Goal: Check status: Check status

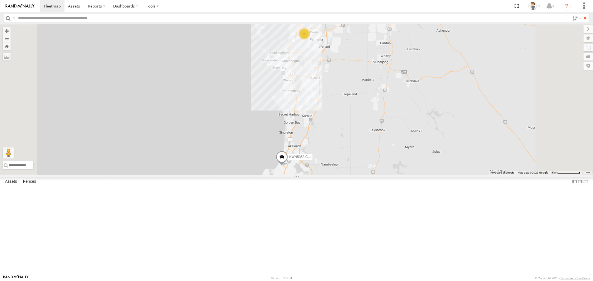
click at [0, 0] on div "KWN58 Rangers" at bounding box center [0, 0] width 0 height 0
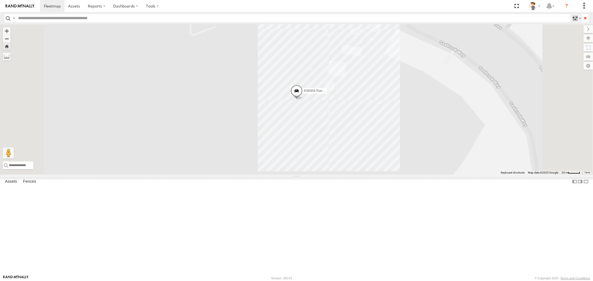
click at [573, 19] on label at bounding box center [576, 18] width 12 height 8
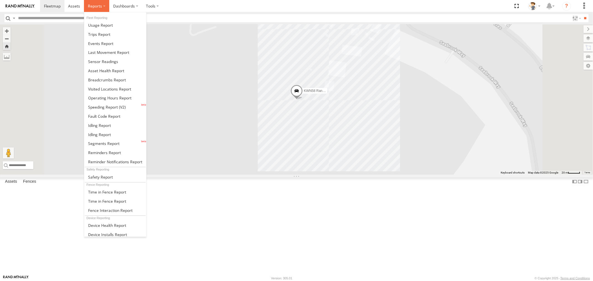
click at [96, 6] on span at bounding box center [95, 5] width 14 height 5
click at [115, 106] on span at bounding box center [107, 107] width 38 height 5
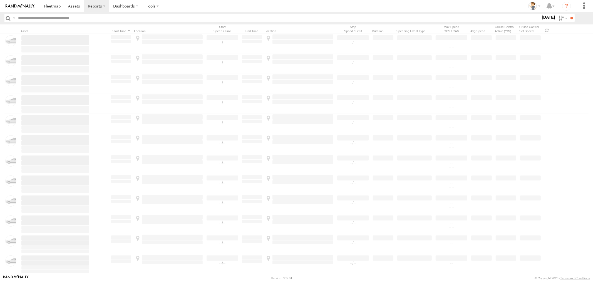
click at [546, 19] on label "12 Aug 25" at bounding box center [549, 17] width 16 height 6
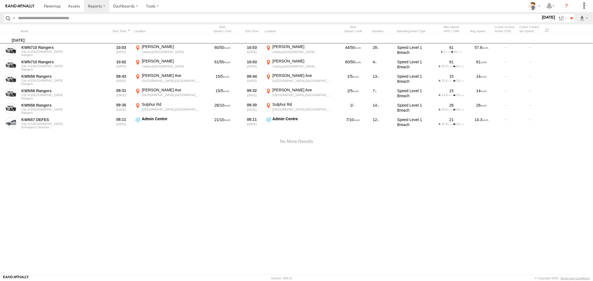
click at [0, 0] on label at bounding box center [0, 0] width 0 height 0
click at [574, 20] on input "**" at bounding box center [572, 18] width 6 height 8
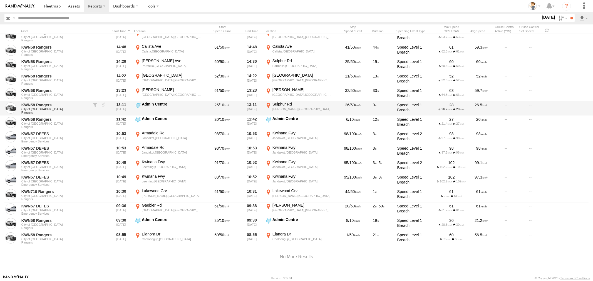
scroll to position [77, 0]
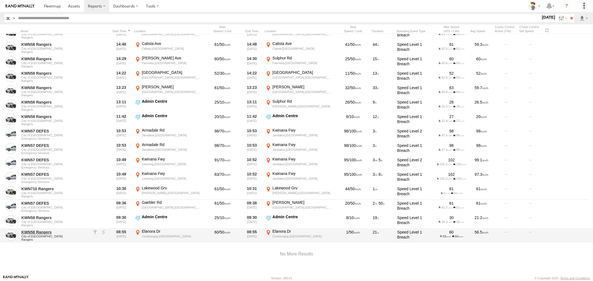
click at [29, 230] on link "KWN58 Rangers" at bounding box center [55, 232] width 68 height 5
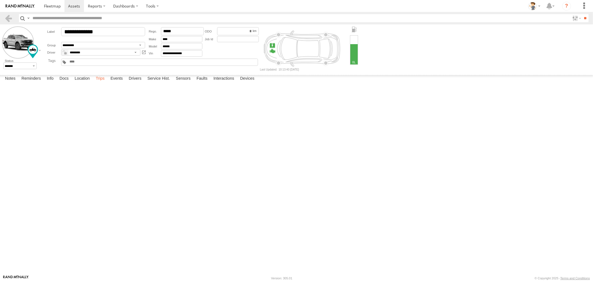
click at [102, 83] on label "Trips" at bounding box center [100, 79] width 14 height 8
click at [573, 20] on label at bounding box center [576, 18] width 12 height 8
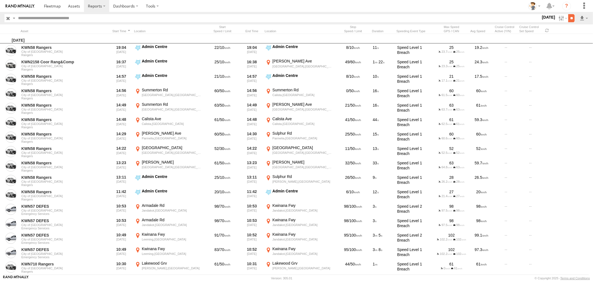
click at [569, 19] on input "**" at bounding box center [572, 18] width 6 height 8
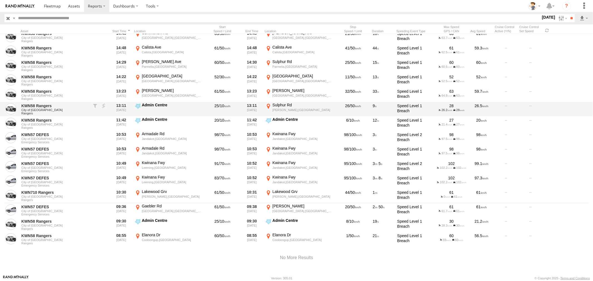
scroll to position [77, 0]
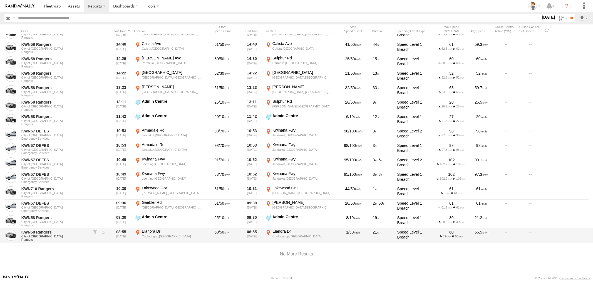
click at [38, 230] on link "KWN58 Rangers" at bounding box center [55, 232] width 68 height 5
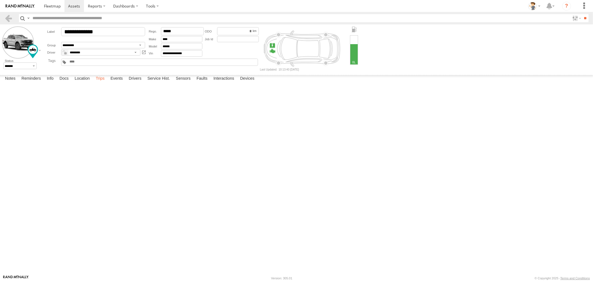
click at [99, 83] on label "Trips" at bounding box center [100, 79] width 14 height 8
click at [117, 83] on label "Events" at bounding box center [117, 79] width 18 height 8
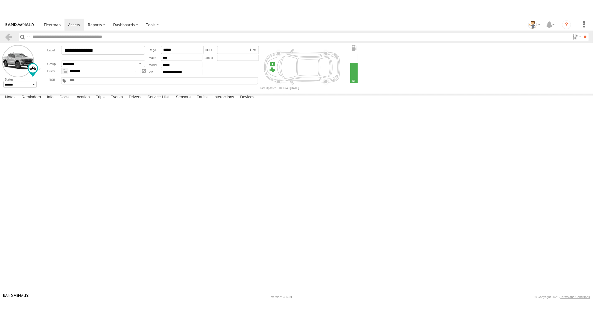
scroll to position [587, 0]
